Goal: Task Accomplishment & Management: Use online tool/utility

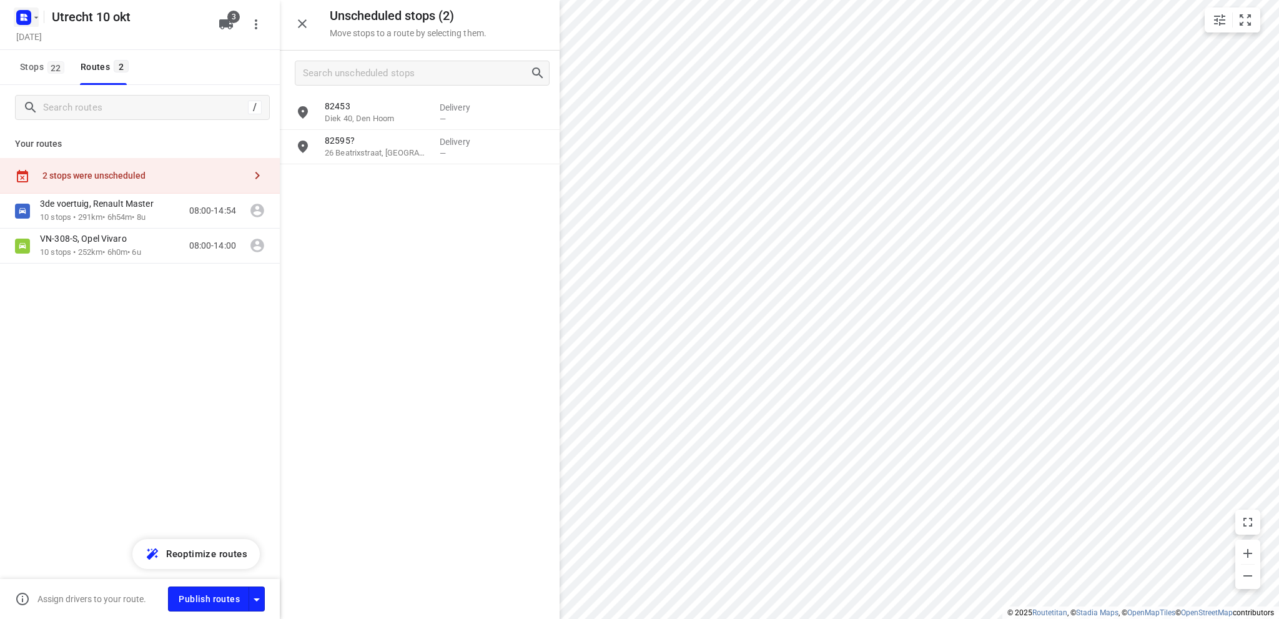
click at [24, 18] on icon "button" at bounding box center [24, 17] width 20 height 20
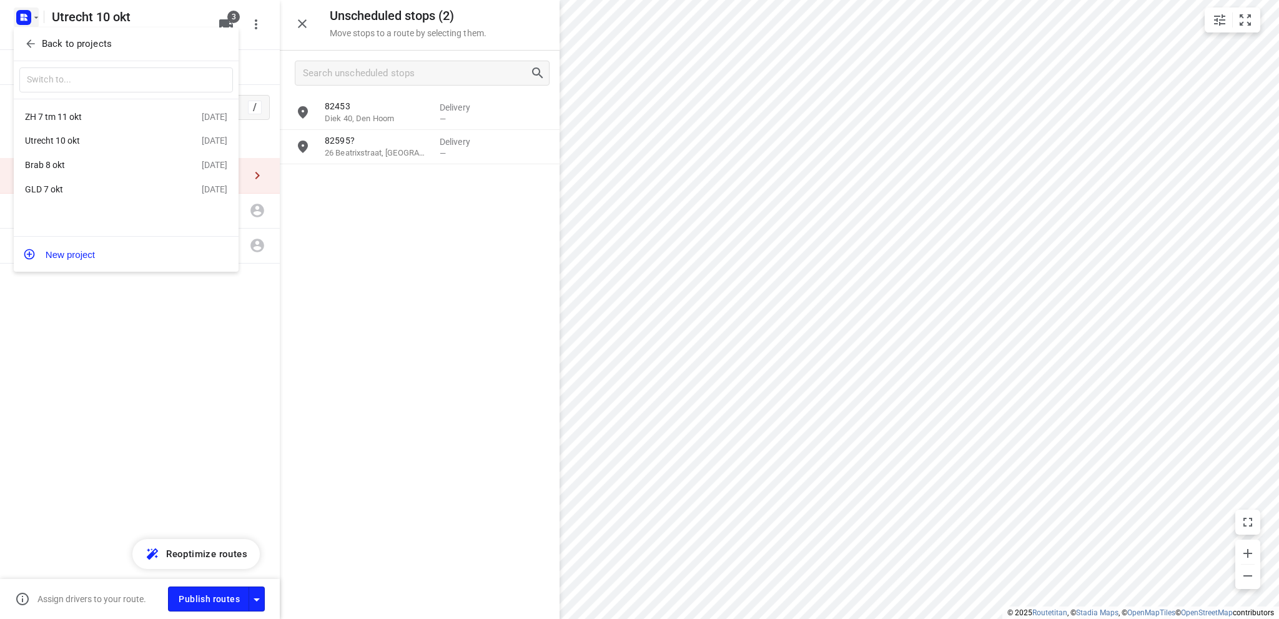
click at [75, 163] on div "Brab 8 okt" at bounding box center [97, 165] width 144 height 10
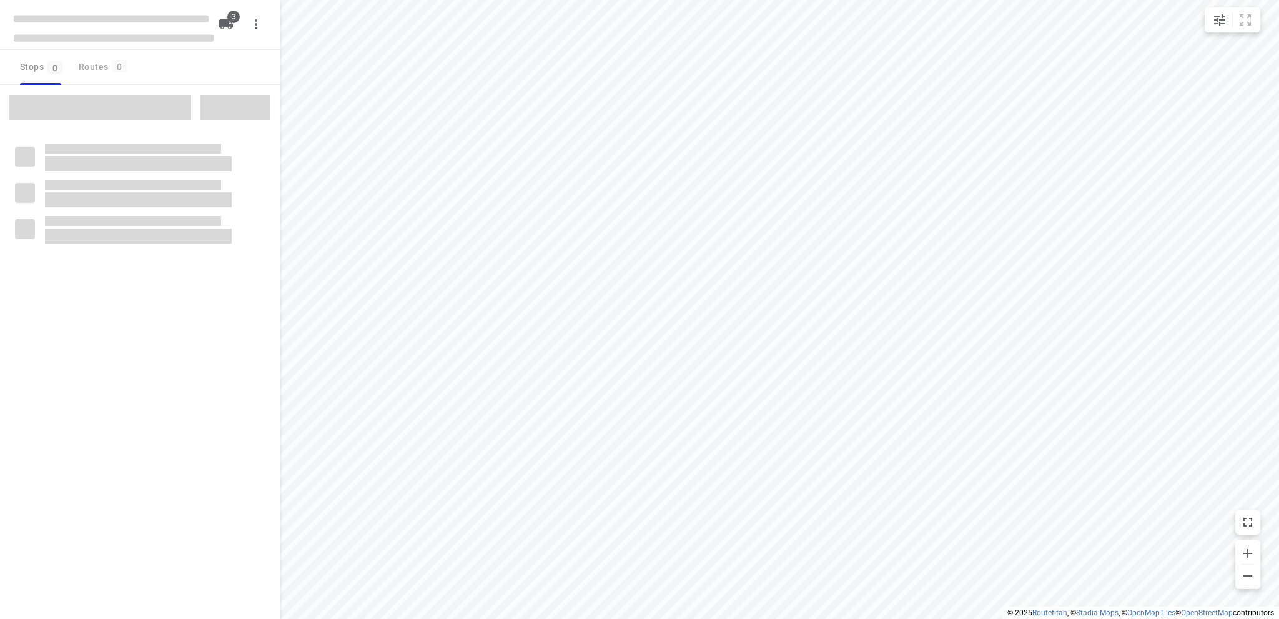
type input "distance"
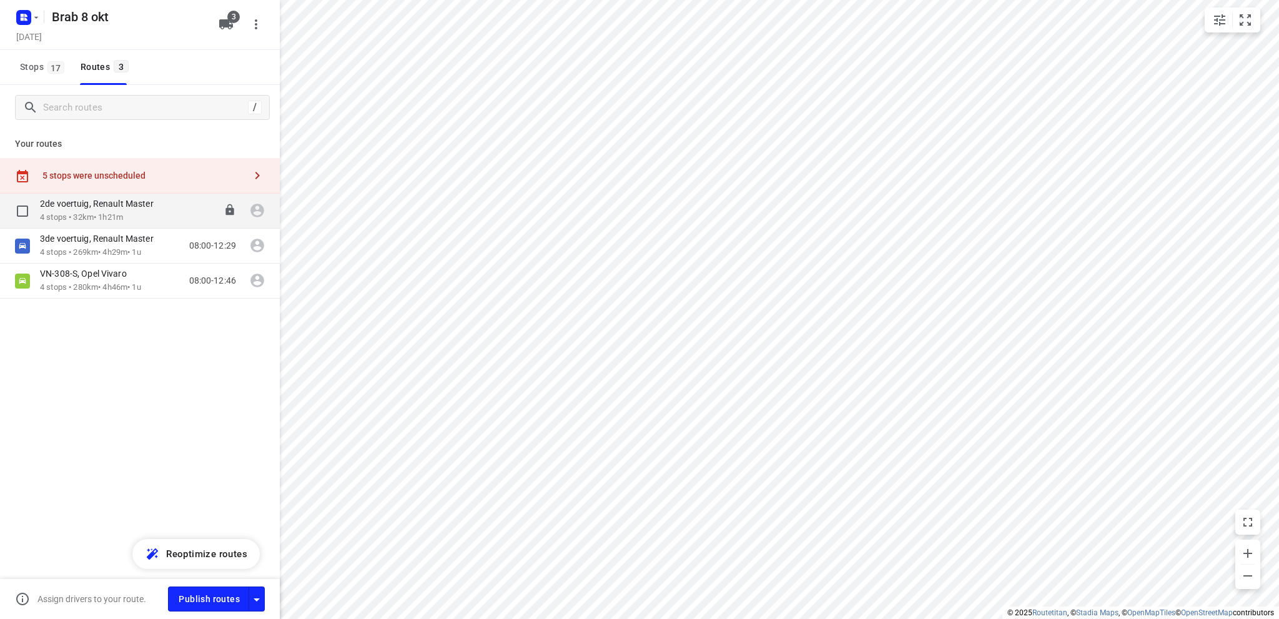
click at [69, 207] on p "2de voertuig, Renault Master" at bounding box center [100, 203] width 121 height 11
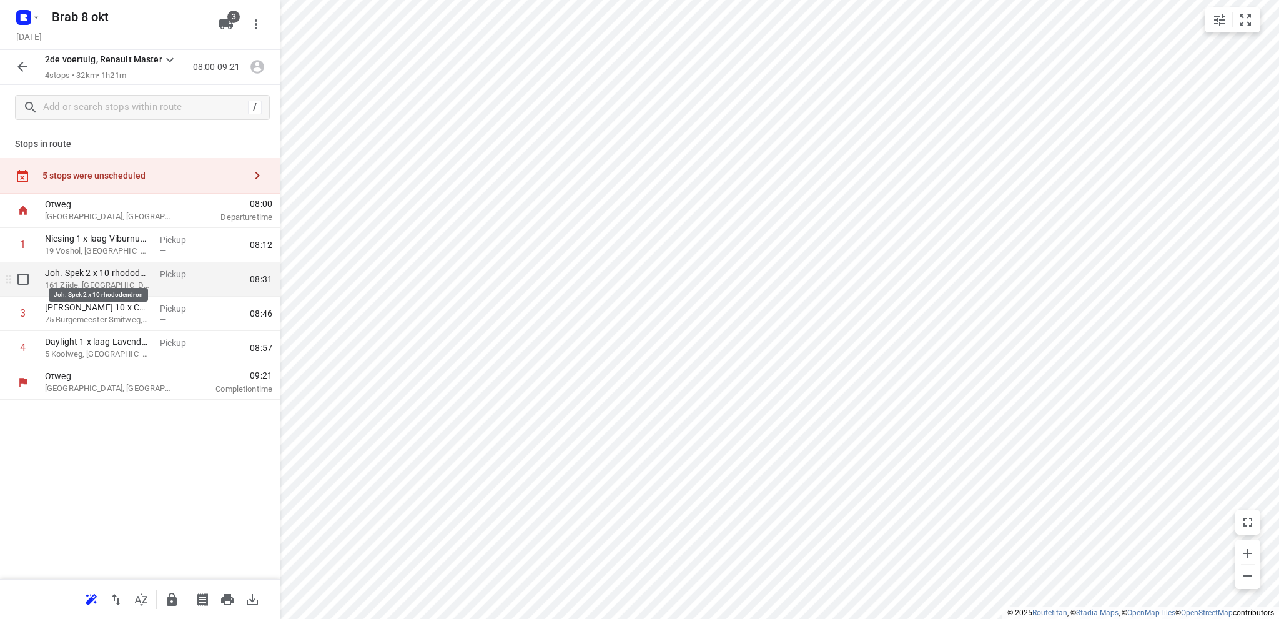
click at [132, 278] on p "Joh. Spek 2 x 10 rhododendron" at bounding box center [97, 273] width 105 height 12
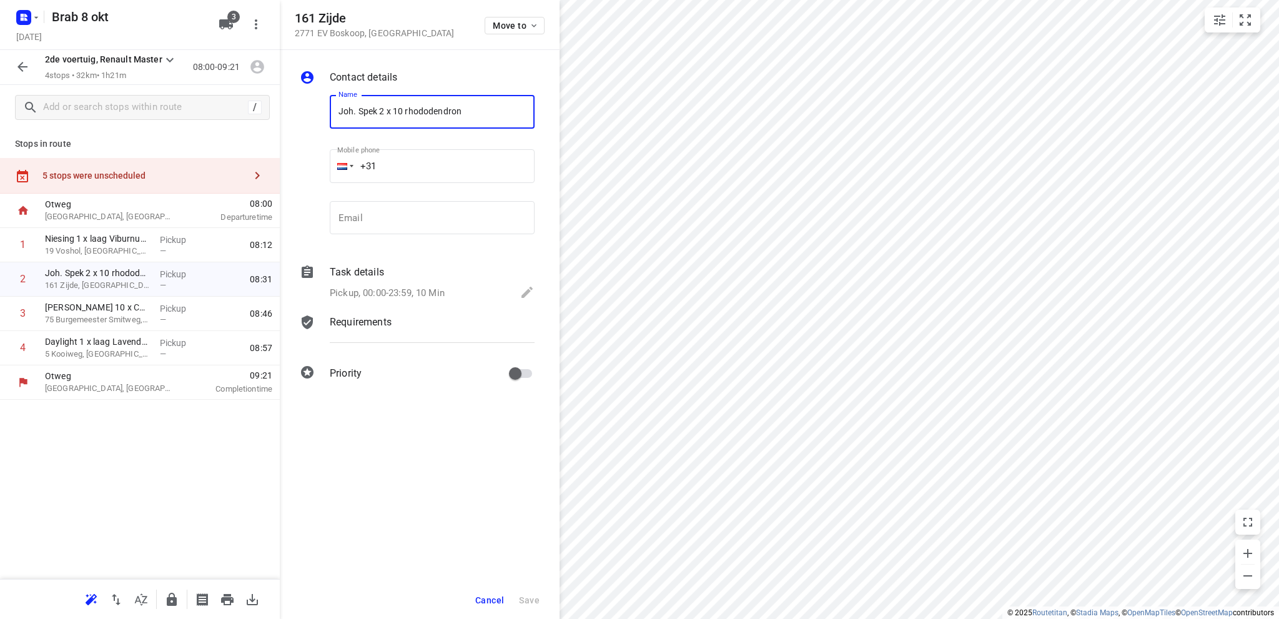
click at [383, 107] on input "Joh. Spek 2 x 10 rhododendron" at bounding box center [432, 112] width 205 height 34
type input "Joh. Spek 1 x 10 rhododendron"
click at [525, 598] on span "Save" at bounding box center [529, 600] width 21 height 10
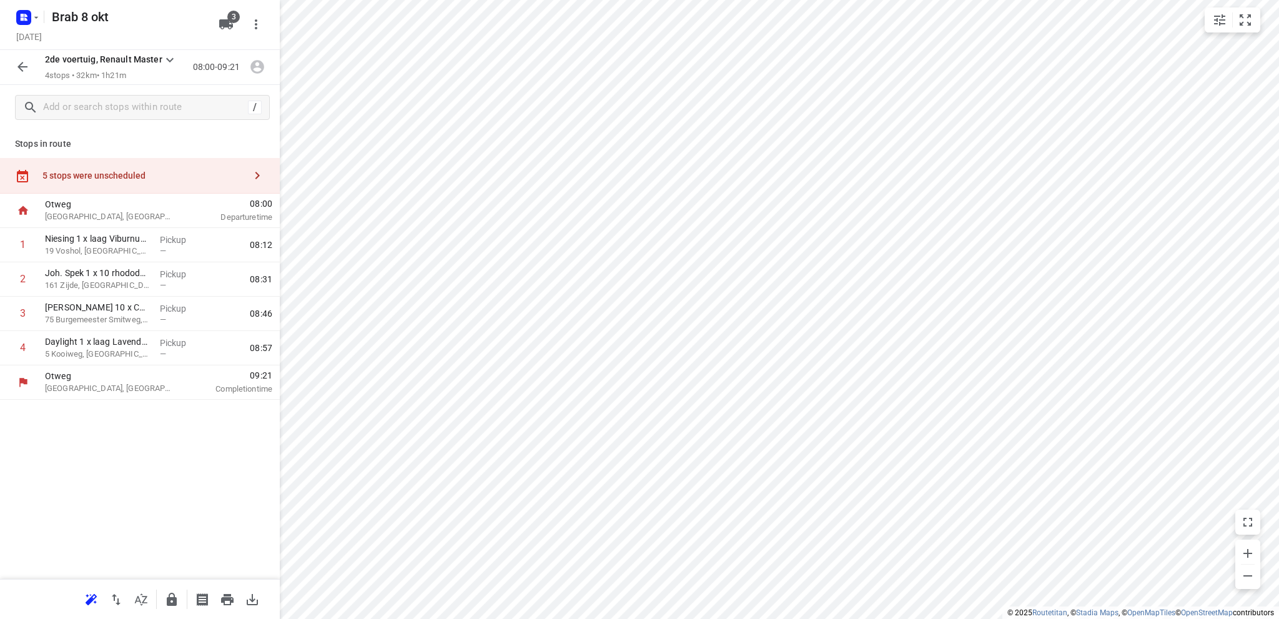
click at [19, 62] on icon "button" at bounding box center [22, 66] width 15 height 15
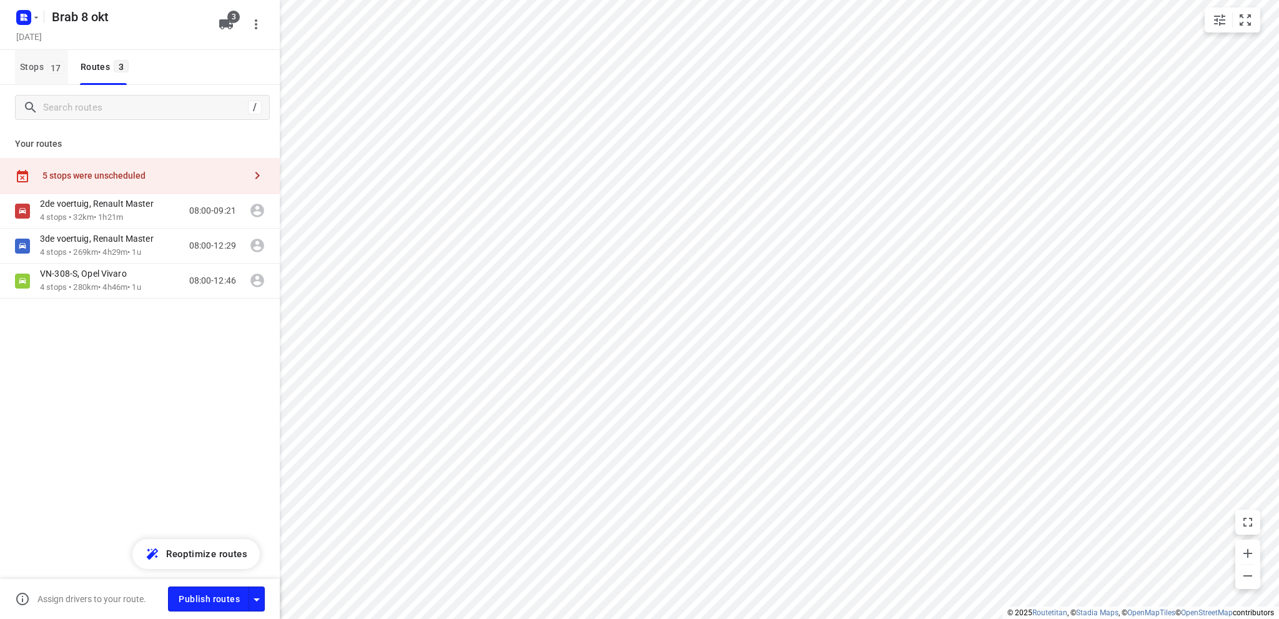
click at [19, 62] on button "Stops 17" at bounding box center [41, 67] width 53 height 35
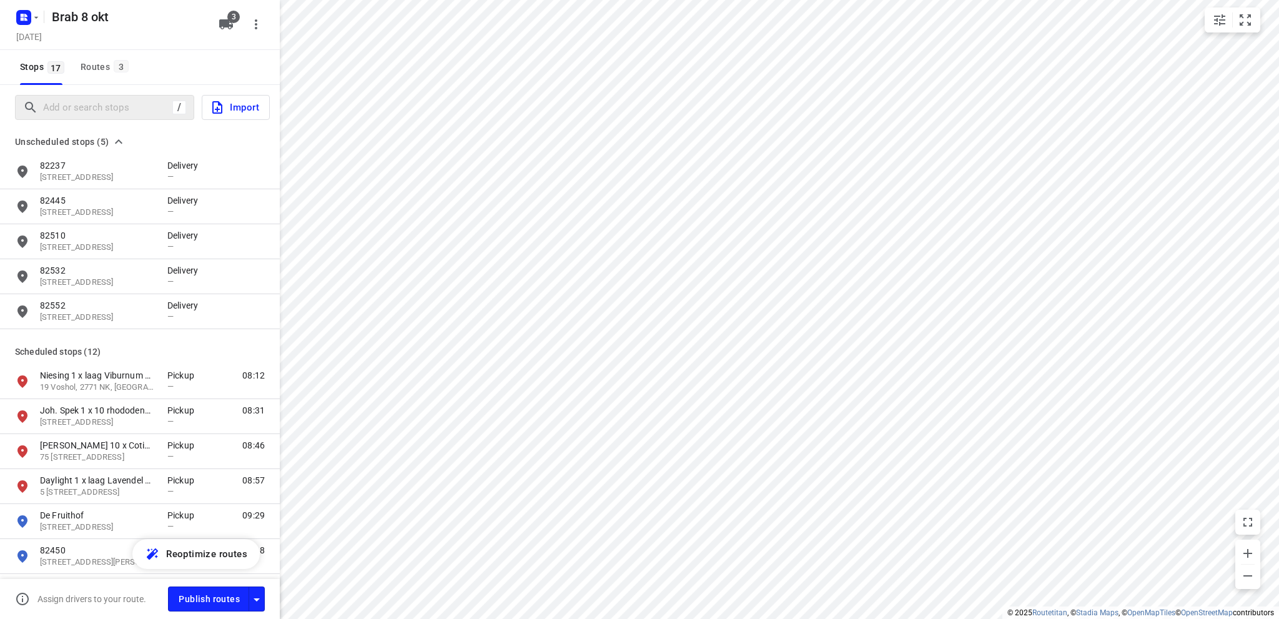
click at [73, 96] on div "/" at bounding box center [104, 107] width 179 height 25
click at [76, 101] on input "Add or search stops" at bounding box center [106, 107] width 124 height 19
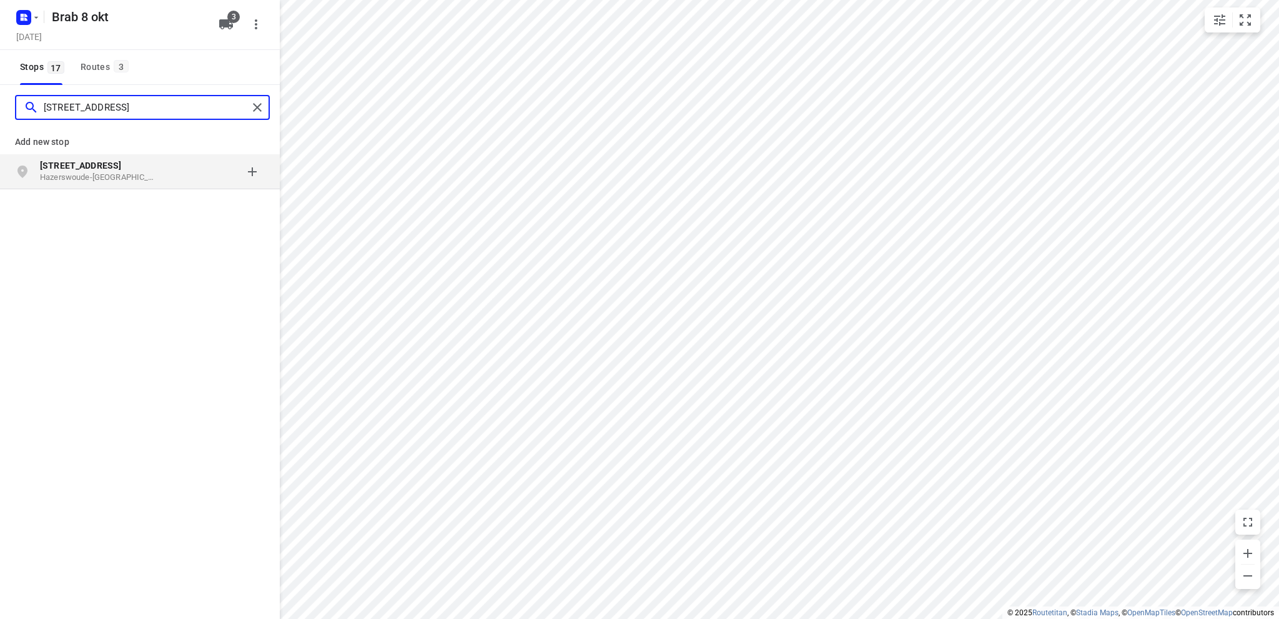
type input "[STREET_ADDRESS]"
click at [76, 167] on b "[STREET_ADDRESS]" at bounding box center [80, 166] width 81 height 10
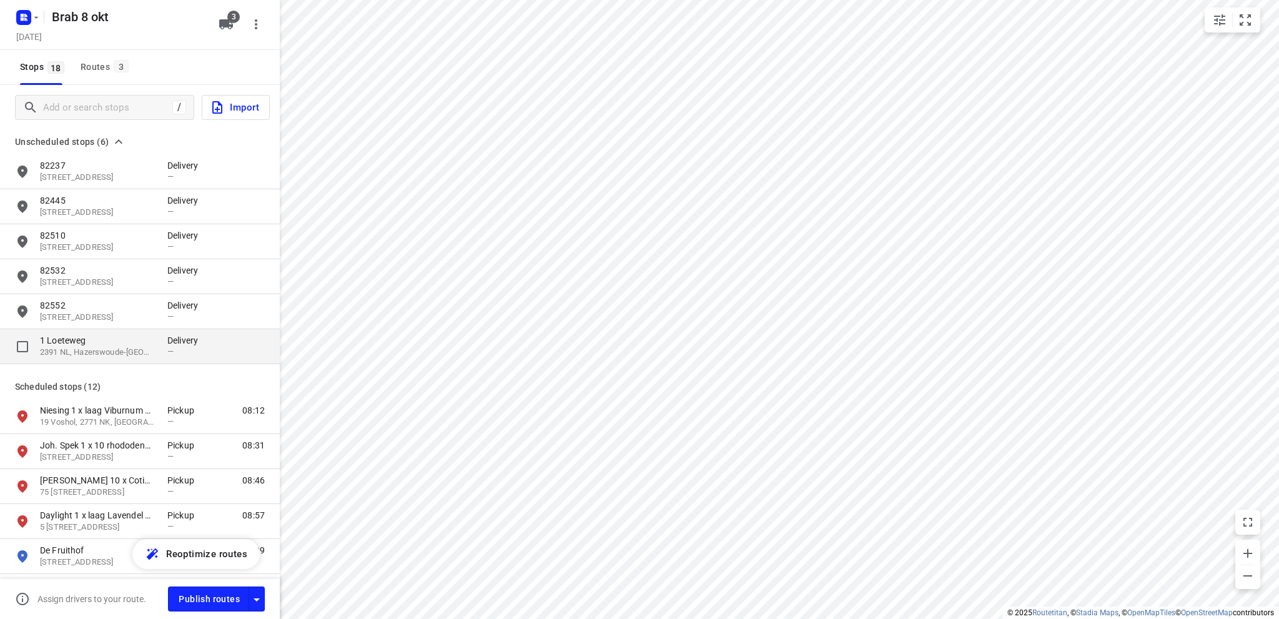
click at [71, 342] on p "1 Loeteweg" at bounding box center [97, 340] width 115 height 12
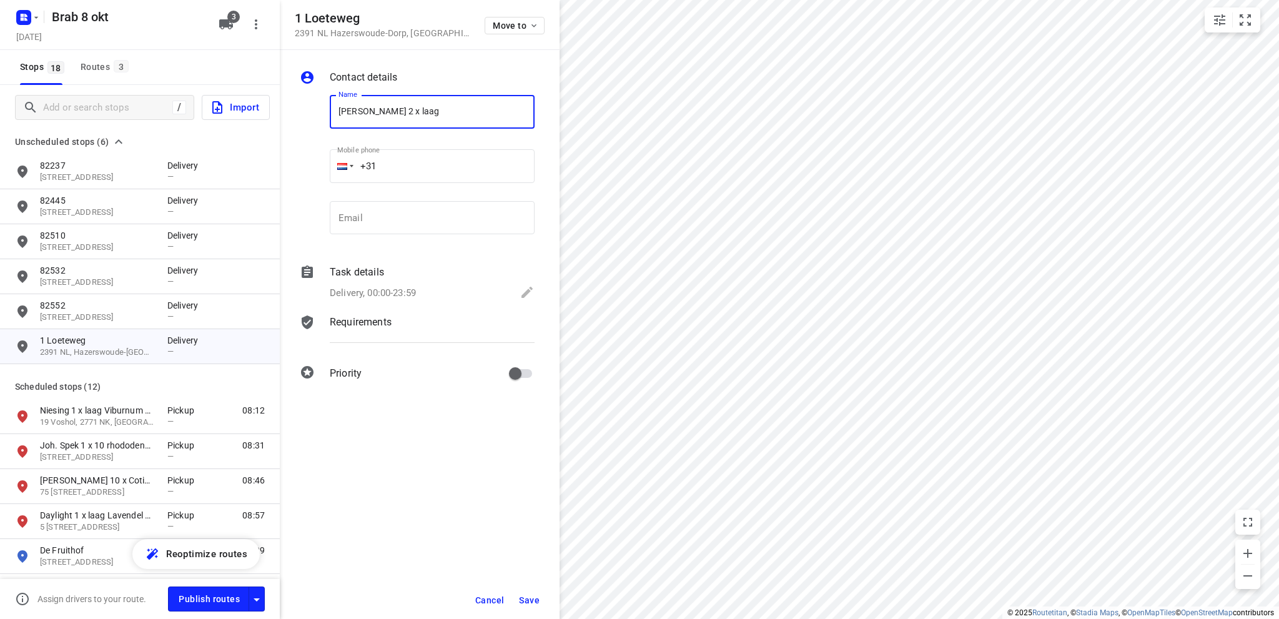
type input "[PERSON_NAME] 2 x laag"
click at [525, 288] on icon at bounding box center [527, 292] width 15 height 15
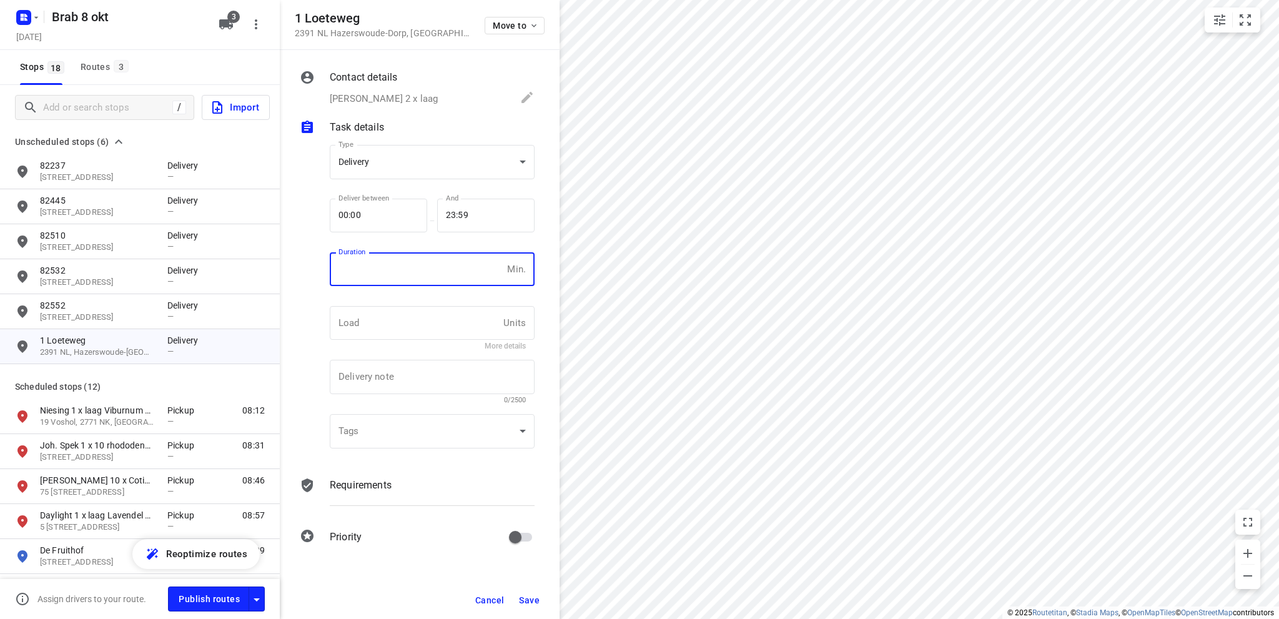
click at [382, 273] on input "number" at bounding box center [416, 269] width 172 height 34
type input "10"
click at [389, 164] on body "i © 2025 Routetitan , © Stadia Maps , © OpenMapTiles © OpenStreetMap contributo…" at bounding box center [639, 309] width 1279 height 619
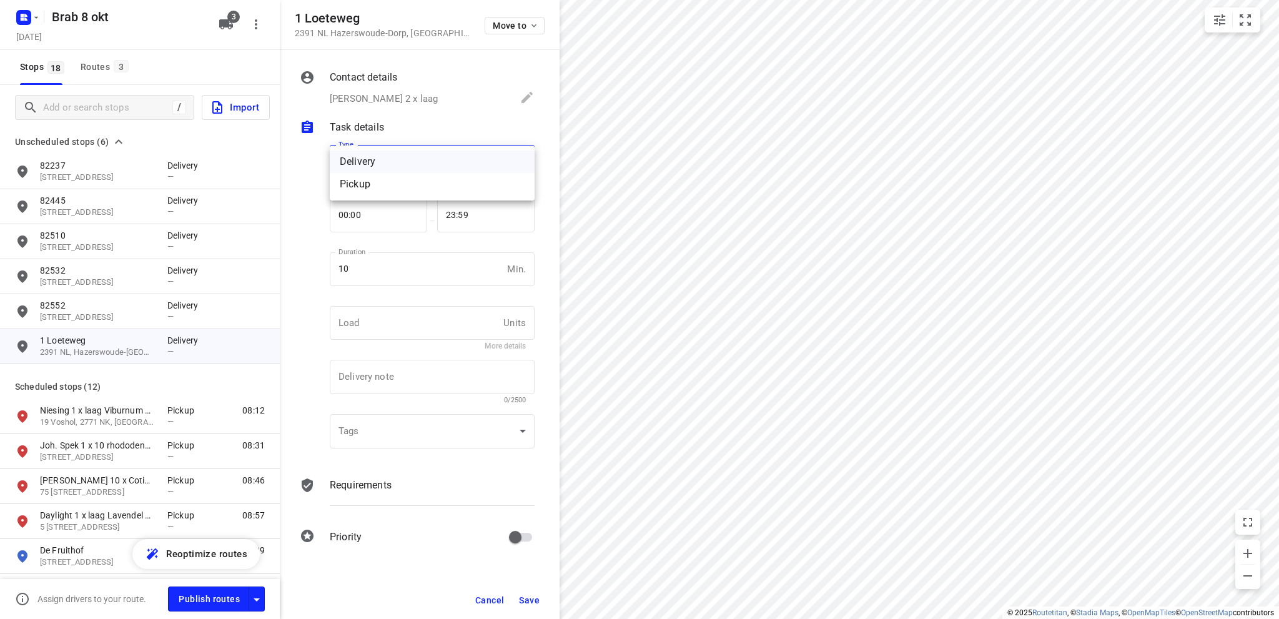
click at [387, 186] on div "Pickup" at bounding box center [432, 184] width 185 height 15
type input "pickup"
click at [522, 596] on span "Save" at bounding box center [529, 600] width 21 height 10
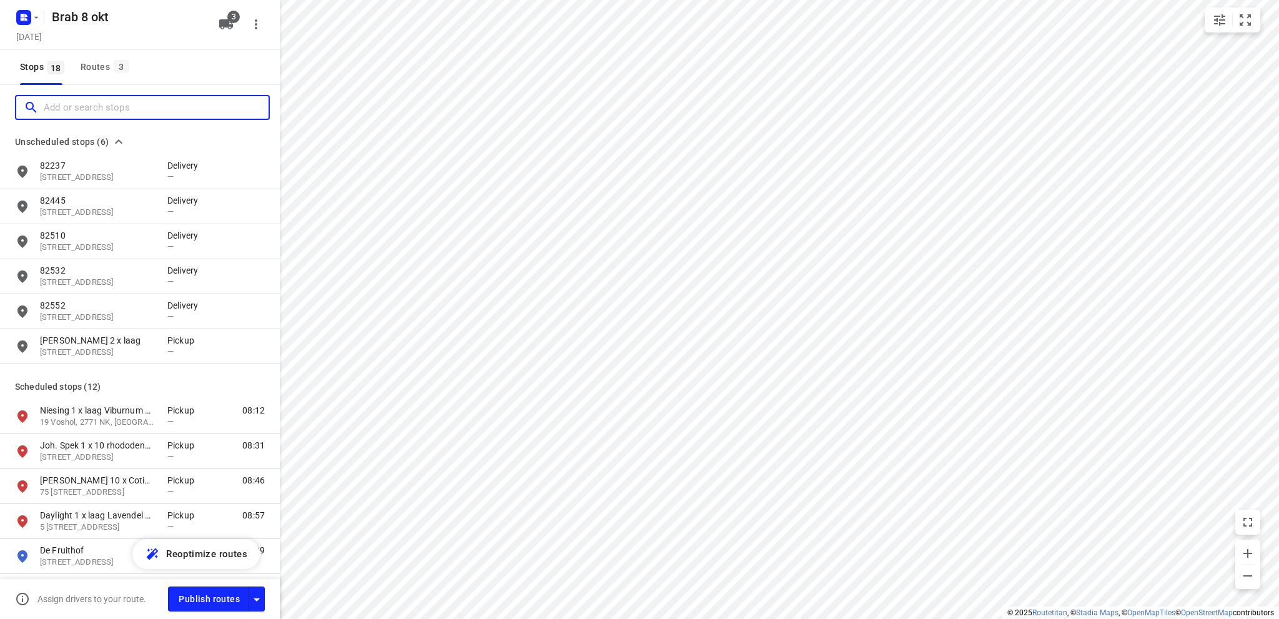
click at [59, 102] on input "Add or search stops" at bounding box center [156, 107] width 225 height 19
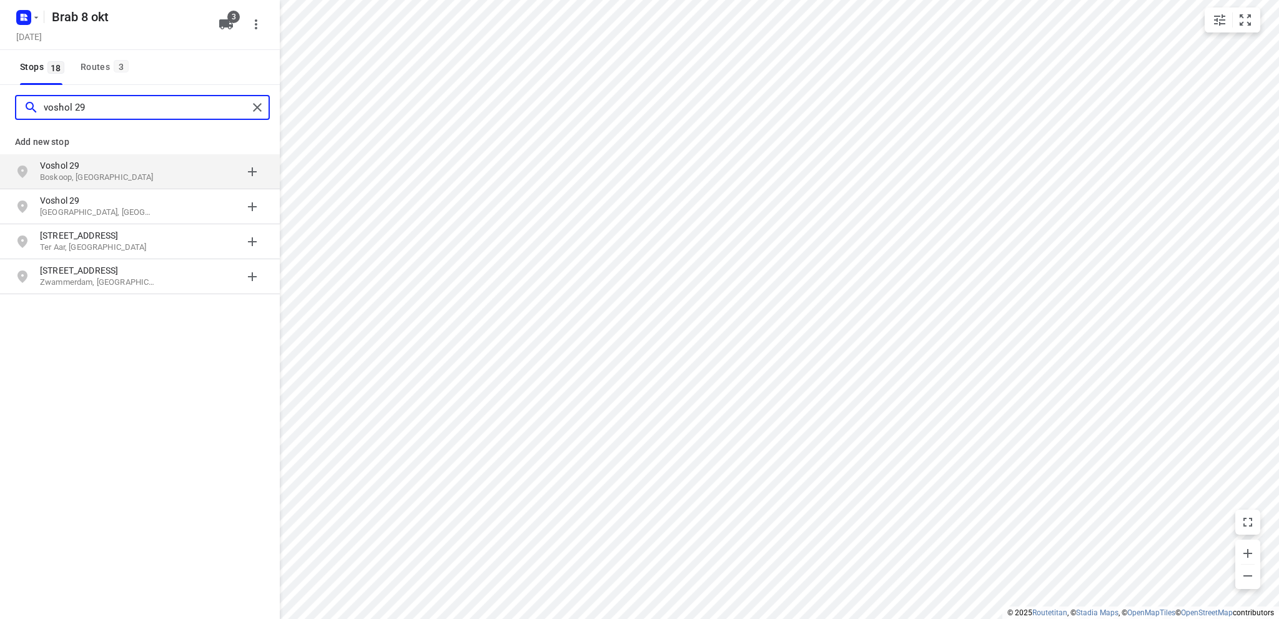
type input "voshol 29"
click at [73, 173] on p "Boskoop, [GEOGRAPHIC_DATA]" at bounding box center [97, 178] width 115 height 12
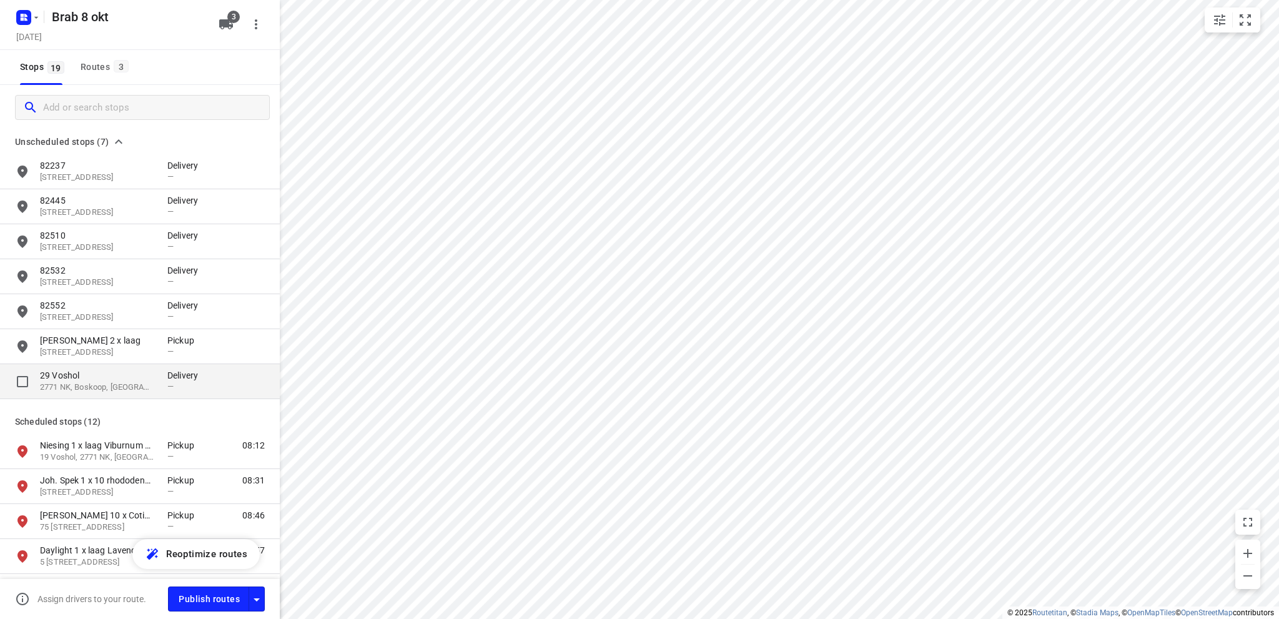
click at [78, 382] on p "2771 NK, Boskoop, [GEOGRAPHIC_DATA]" at bounding box center [97, 388] width 115 height 12
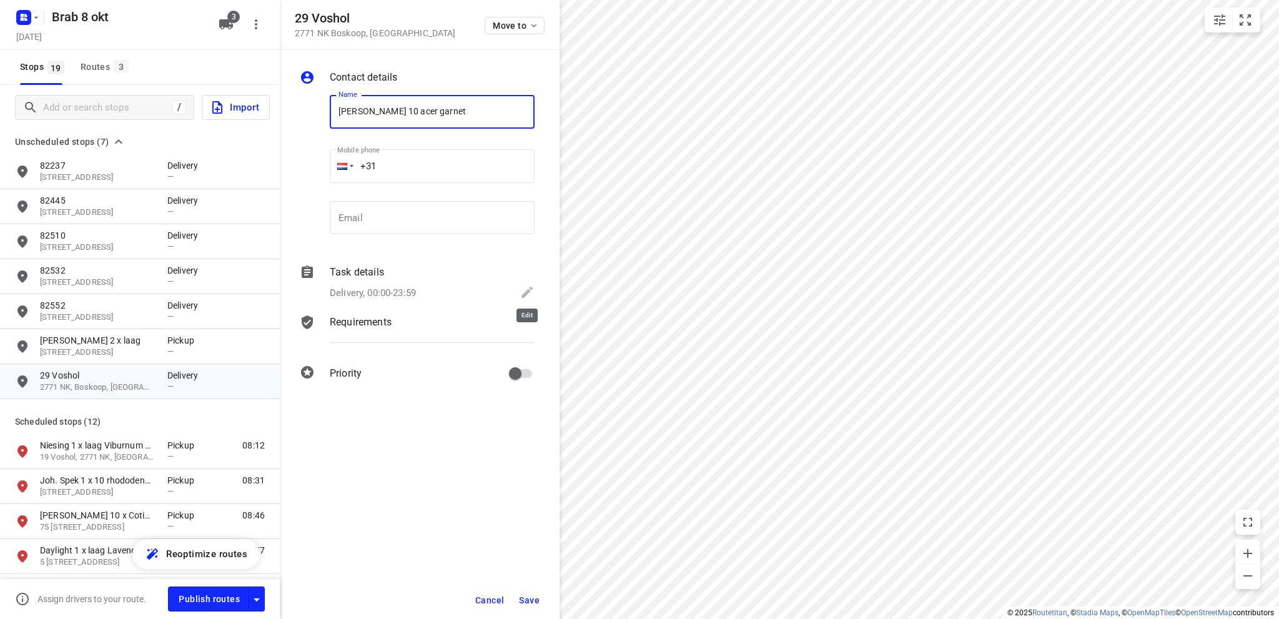
type input "[PERSON_NAME] 10 acer garnet"
click at [528, 290] on icon at bounding box center [527, 292] width 11 height 11
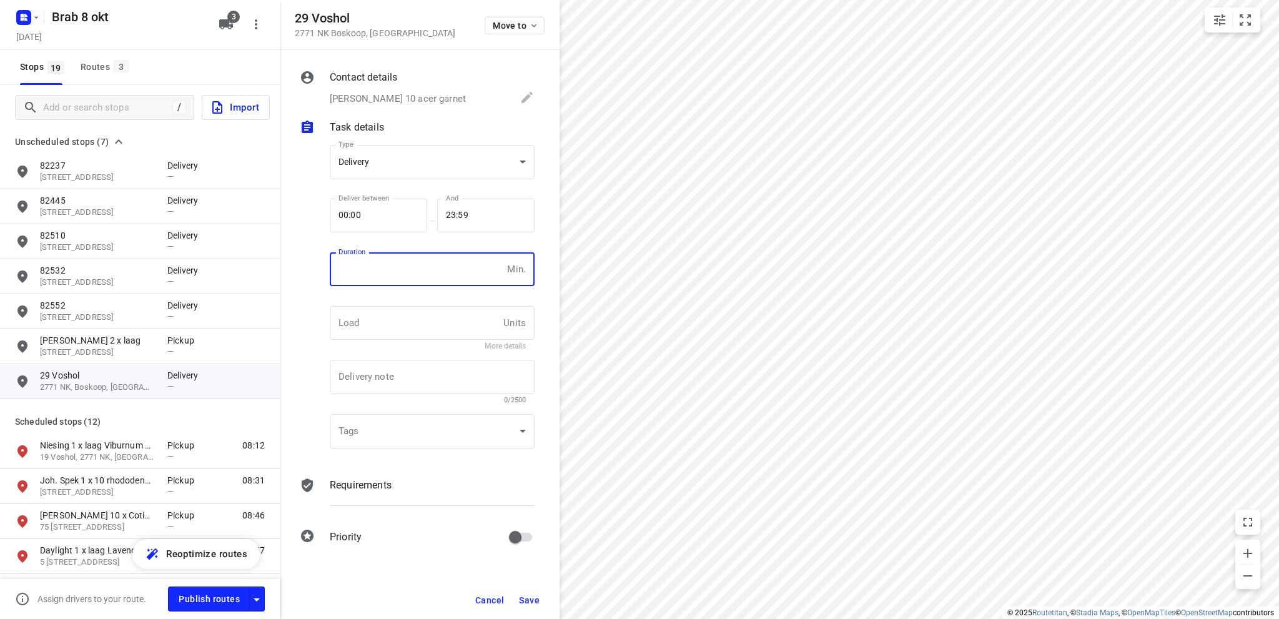
click at [391, 270] on input "number" at bounding box center [416, 269] width 172 height 34
type input "10"
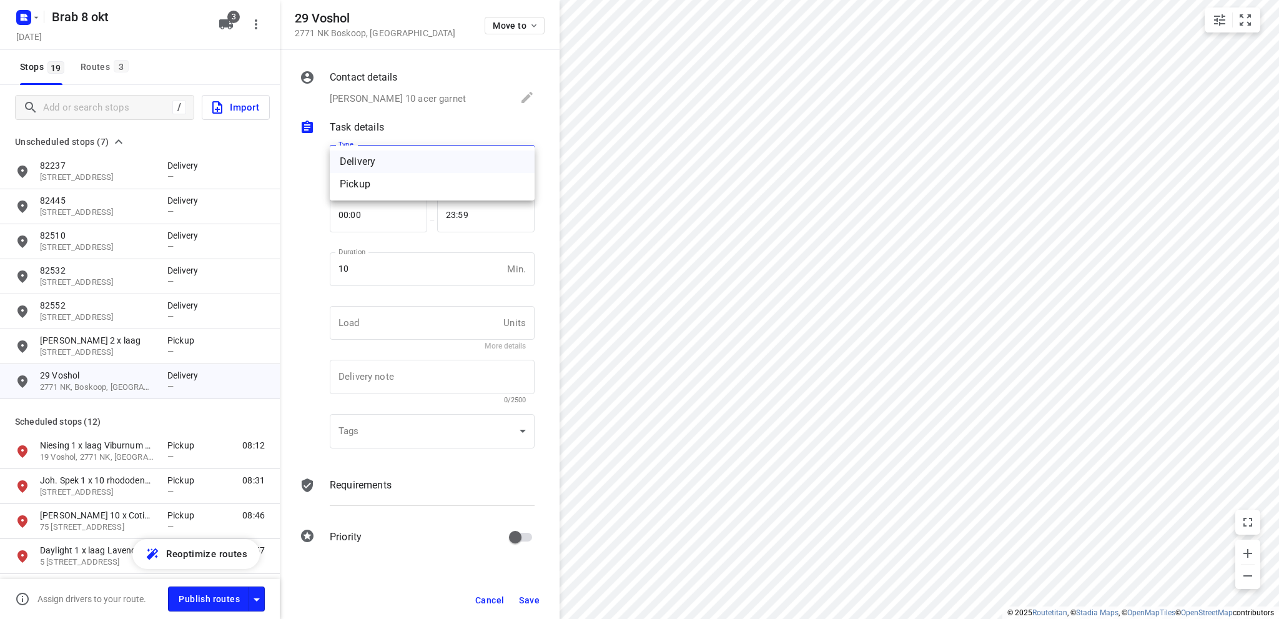
click at [418, 164] on body "i © 2025 Routetitan , © Stadia Maps , © OpenMapTiles © OpenStreetMap contributo…" at bounding box center [639, 309] width 1279 height 619
click at [408, 190] on div "Pickup" at bounding box center [432, 184] width 185 height 15
type input "pickup"
click at [525, 600] on span "Save" at bounding box center [529, 600] width 21 height 10
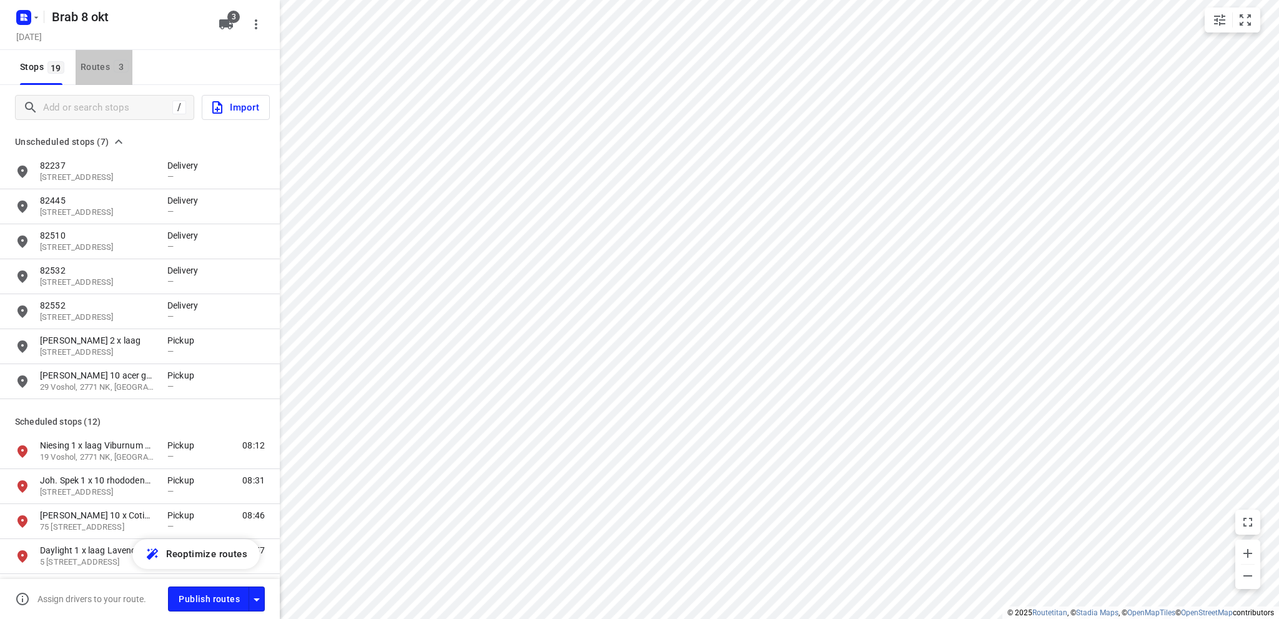
click at [100, 67] on div "Routes 3" at bounding box center [107, 67] width 52 height 16
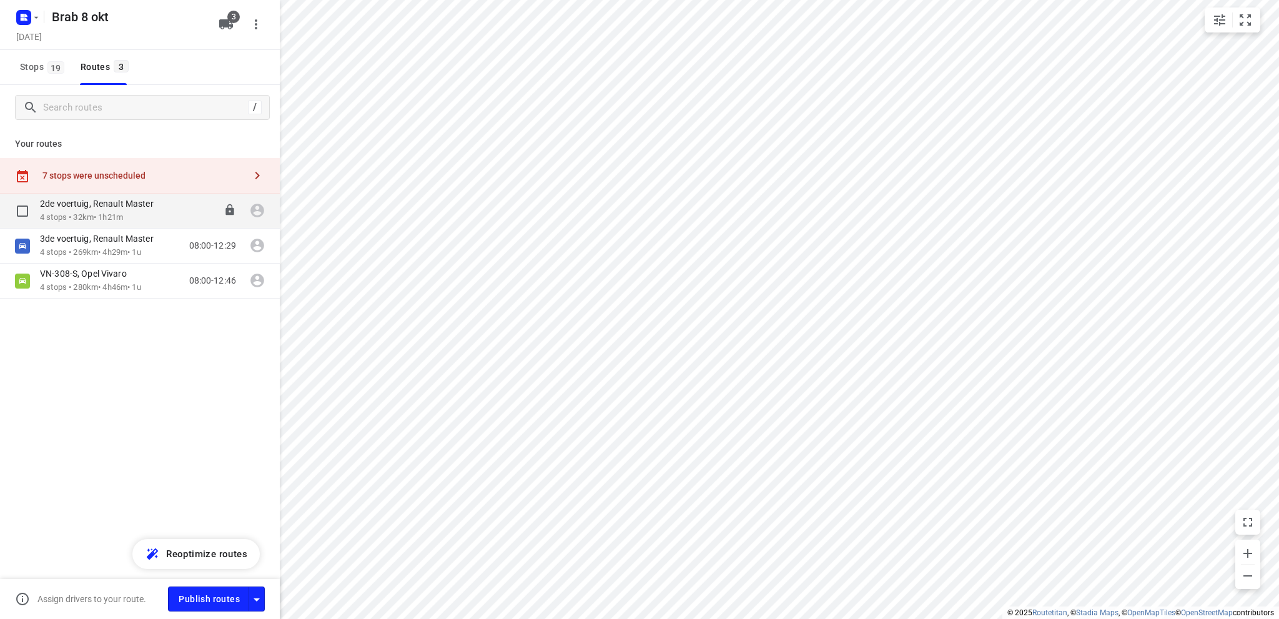
click at [96, 204] on p "2de voertuig, Renault Master" at bounding box center [100, 203] width 121 height 11
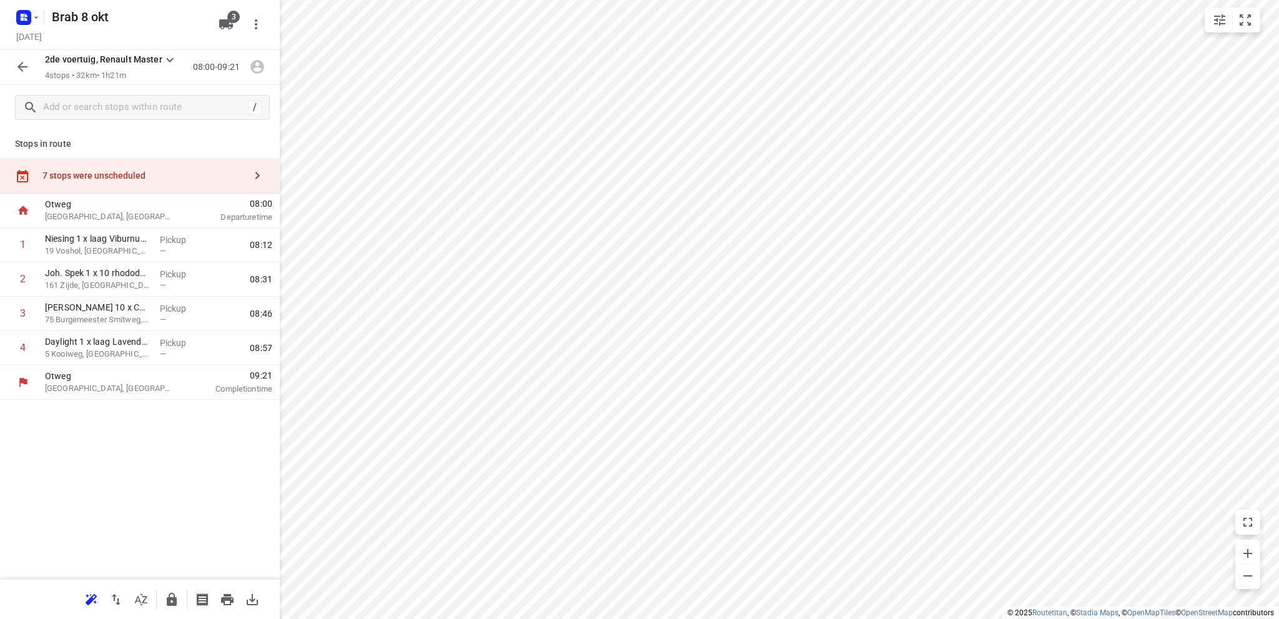
click at [89, 176] on div "7 stops were unscheduled" at bounding box center [143, 176] width 202 height 10
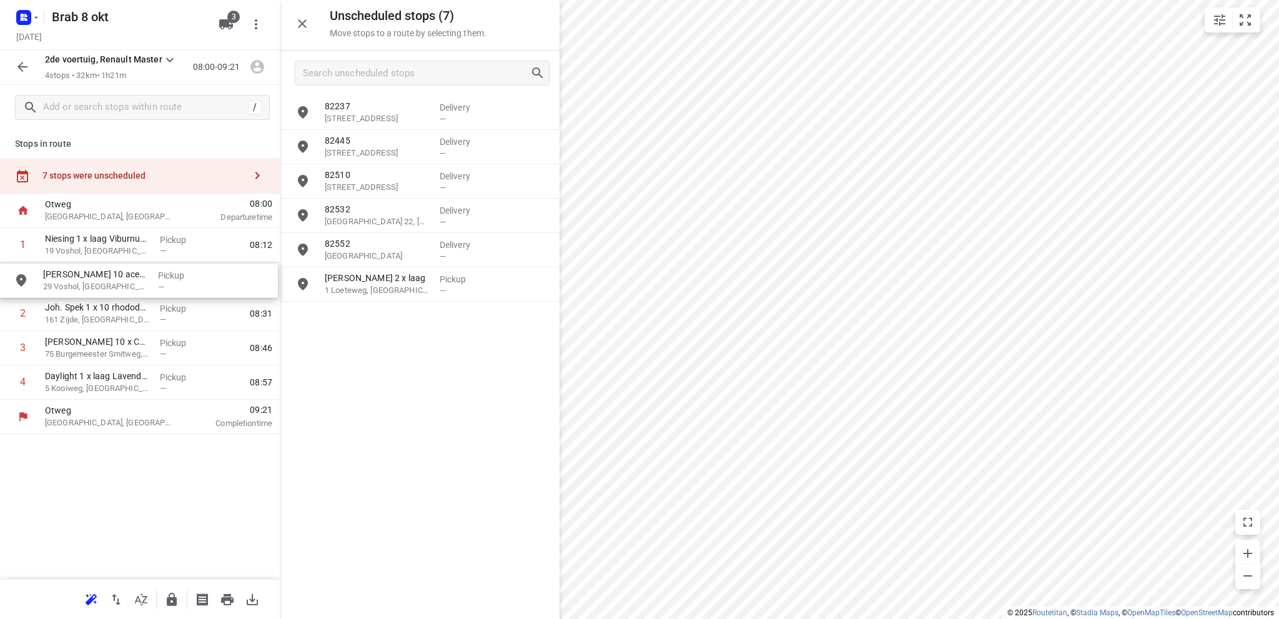
drag, startPoint x: 371, startPoint y: 317, endPoint x: 89, endPoint y: 278, distance: 285.1
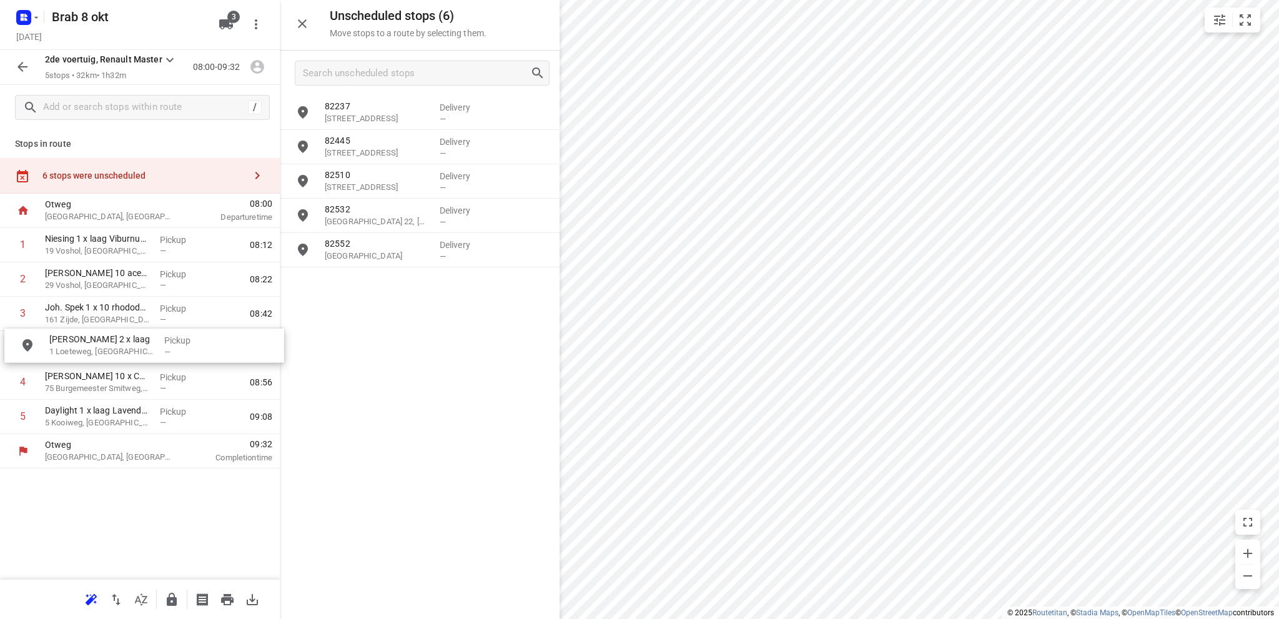
drag, startPoint x: 366, startPoint y: 287, endPoint x: 87, endPoint y: 349, distance: 286.1
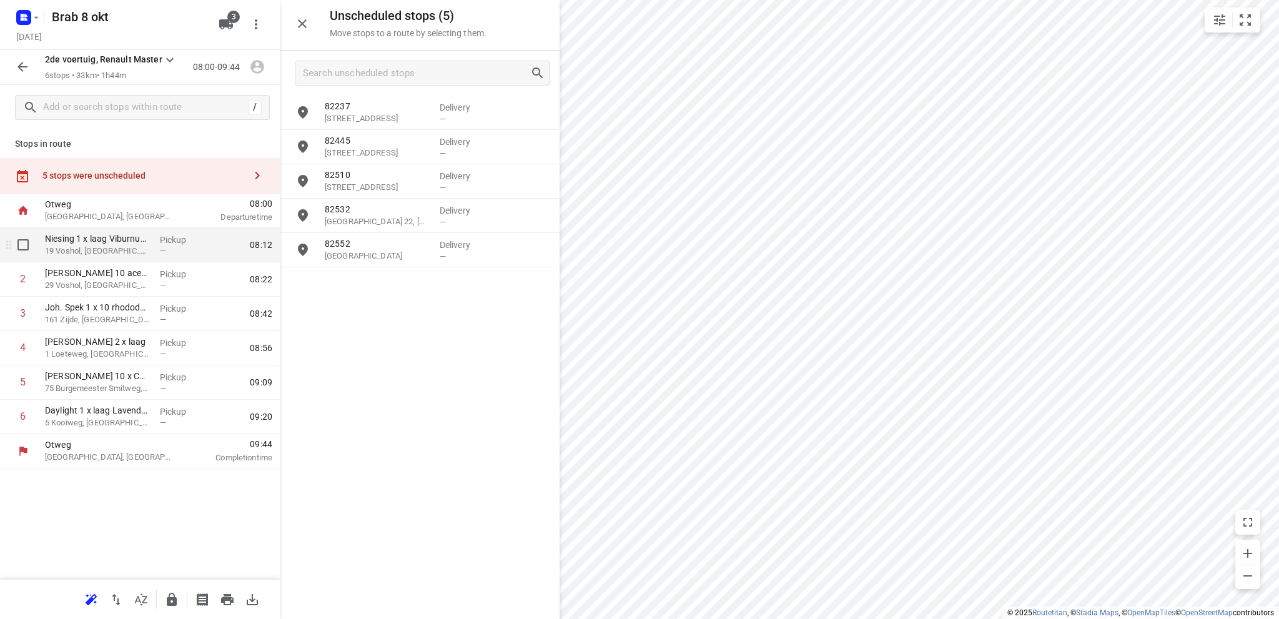
click at [97, 247] on p "19 Voshol, [GEOGRAPHIC_DATA]" at bounding box center [97, 251] width 105 height 12
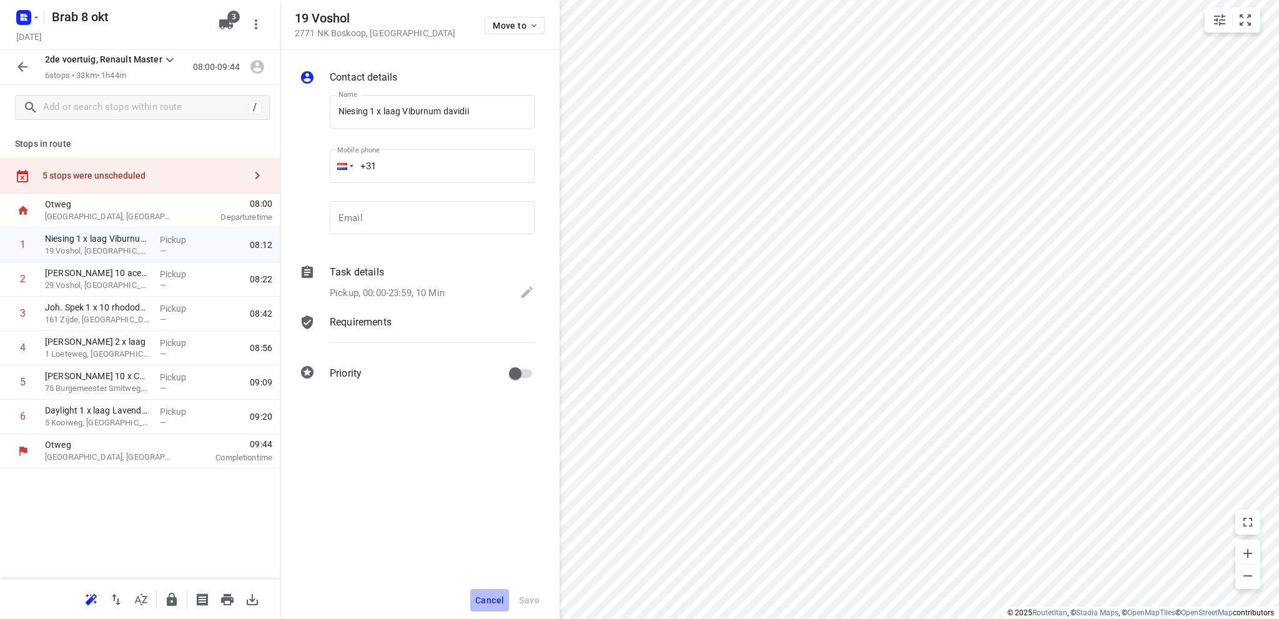
click at [486, 598] on span "Cancel" at bounding box center [489, 600] width 29 height 10
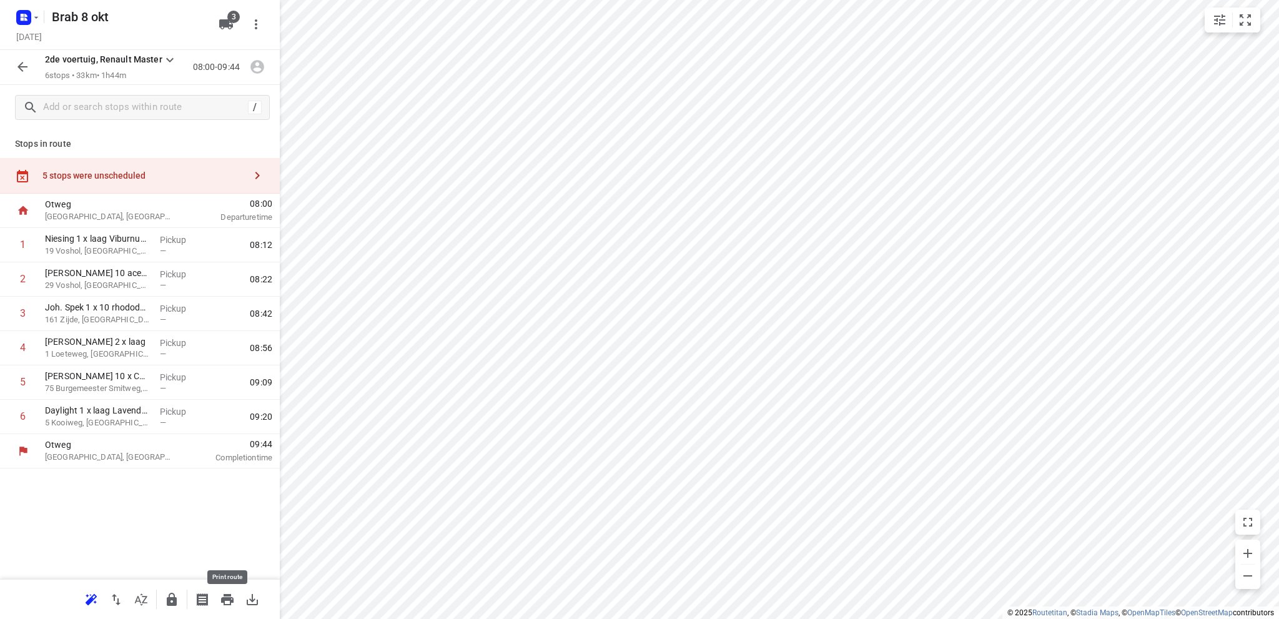
click at [226, 598] on icon "button" at bounding box center [227, 599] width 12 height 11
click at [25, 18] on icon "button" at bounding box center [25, 18] width 3 height 3
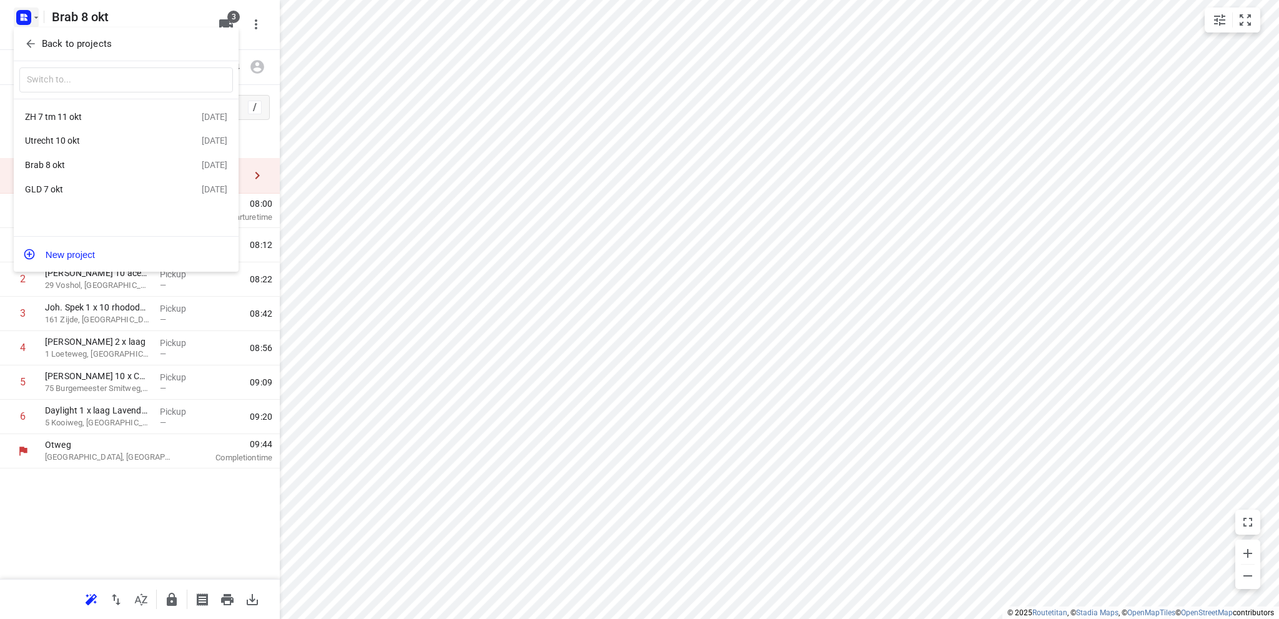
click at [72, 144] on div "Utrecht 10 okt" at bounding box center [97, 141] width 144 height 10
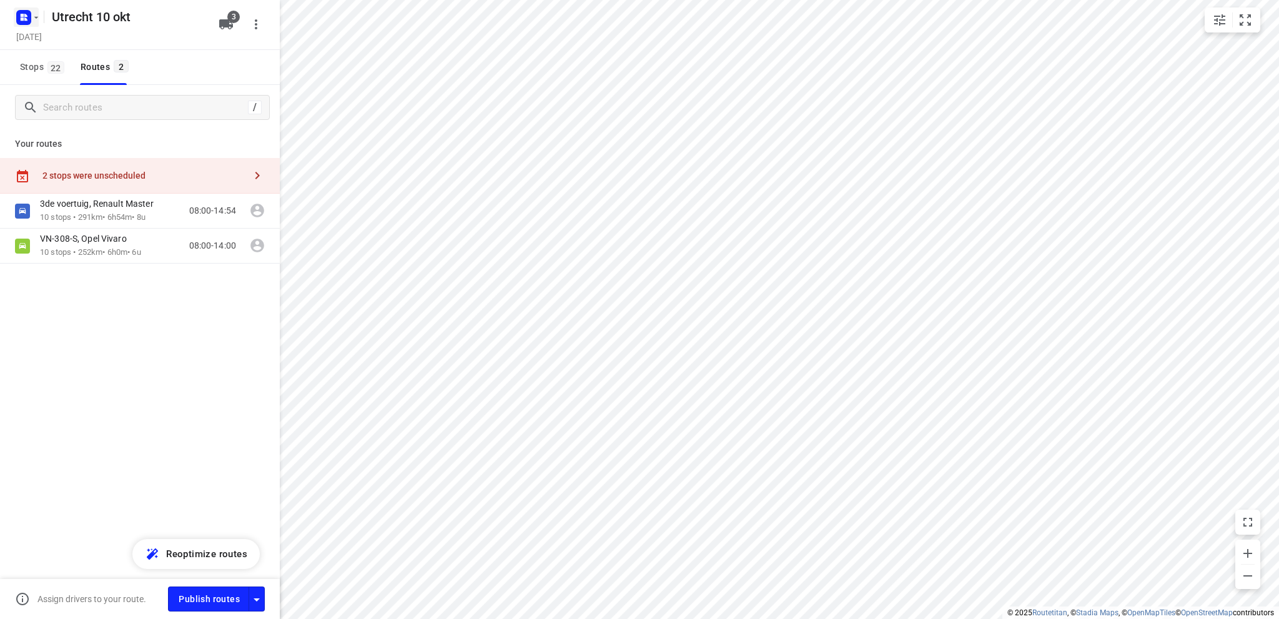
click at [27, 18] on rect "button" at bounding box center [23, 17] width 15 height 15
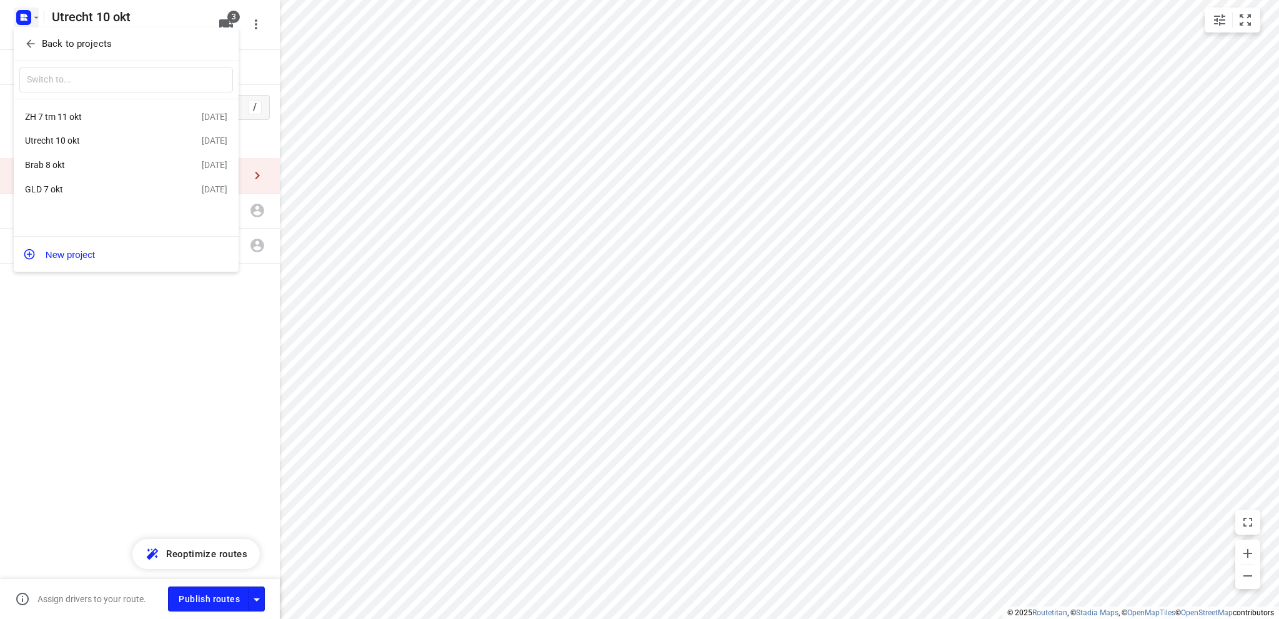
click at [75, 139] on div "Utrecht 10 okt" at bounding box center [97, 141] width 144 height 10
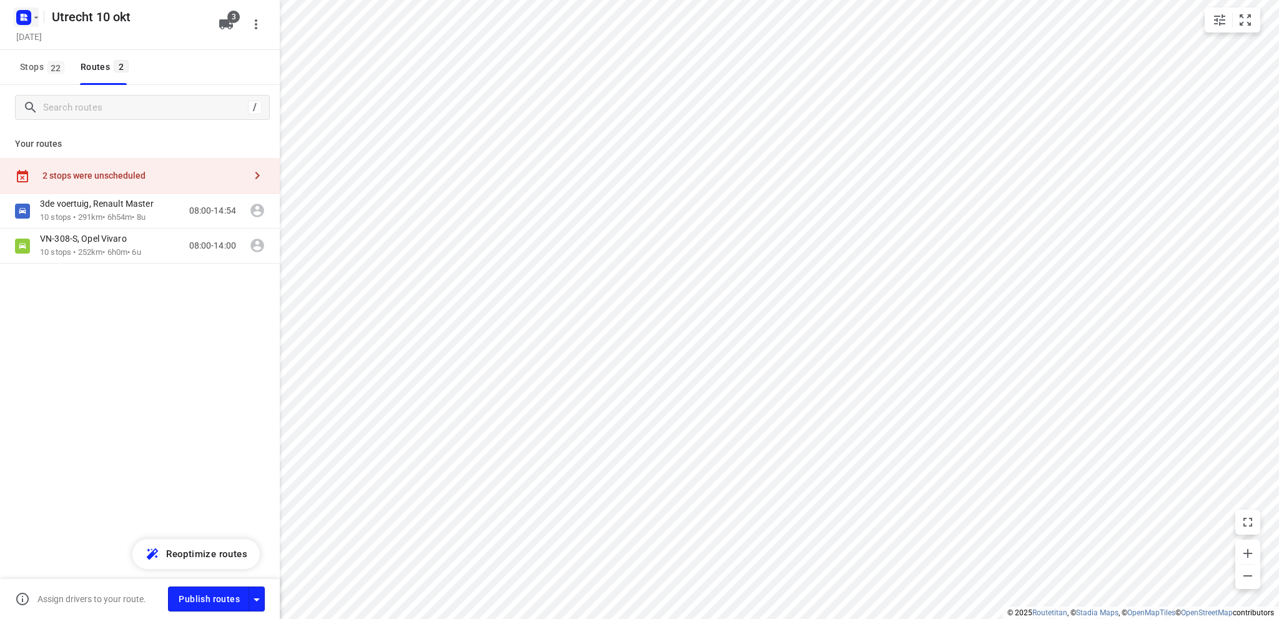
click at [27, 17] on rect "button" at bounding box center [23, 17] width 15 height 15
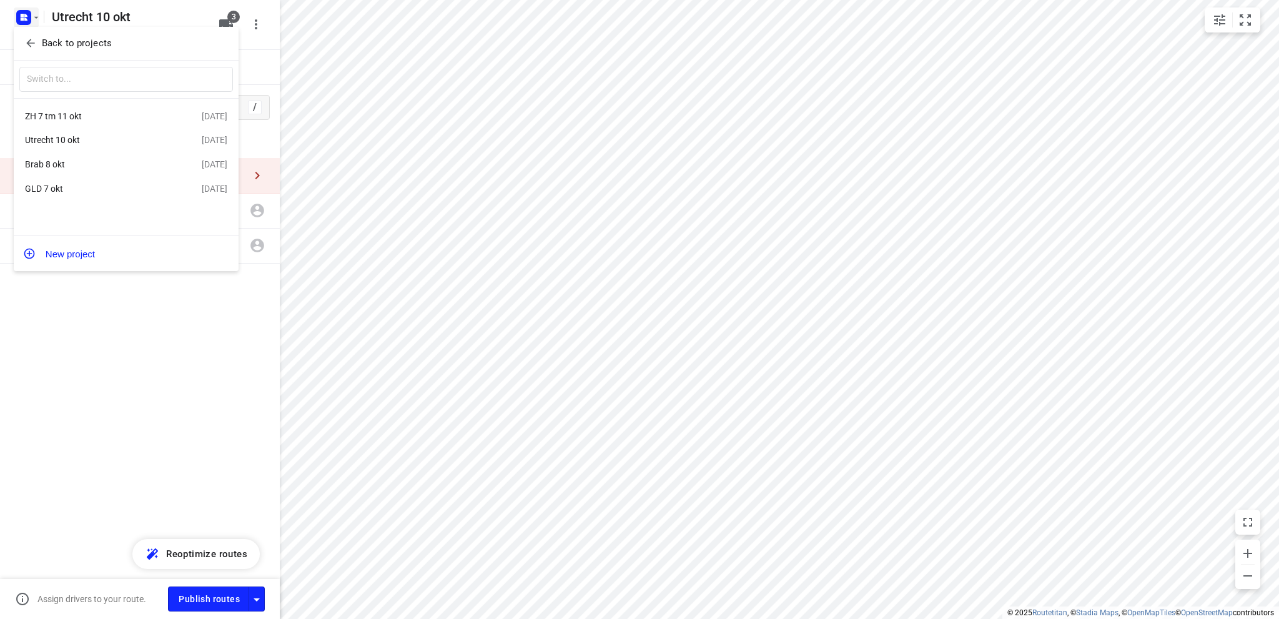
click at [75, 115] on div "ZH 7 tm 11 okt" at bounding box center [97, 116] width 144 height 10
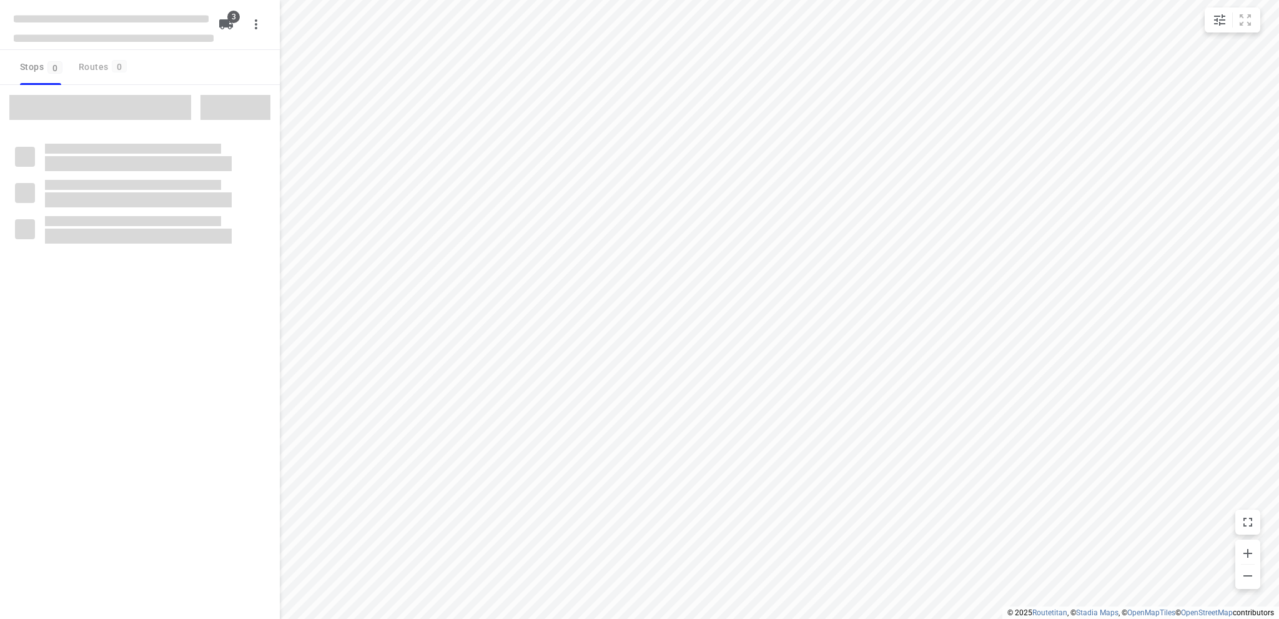
type input "distance"
